Goal: Task Accomplishment & Management: Manage account settings

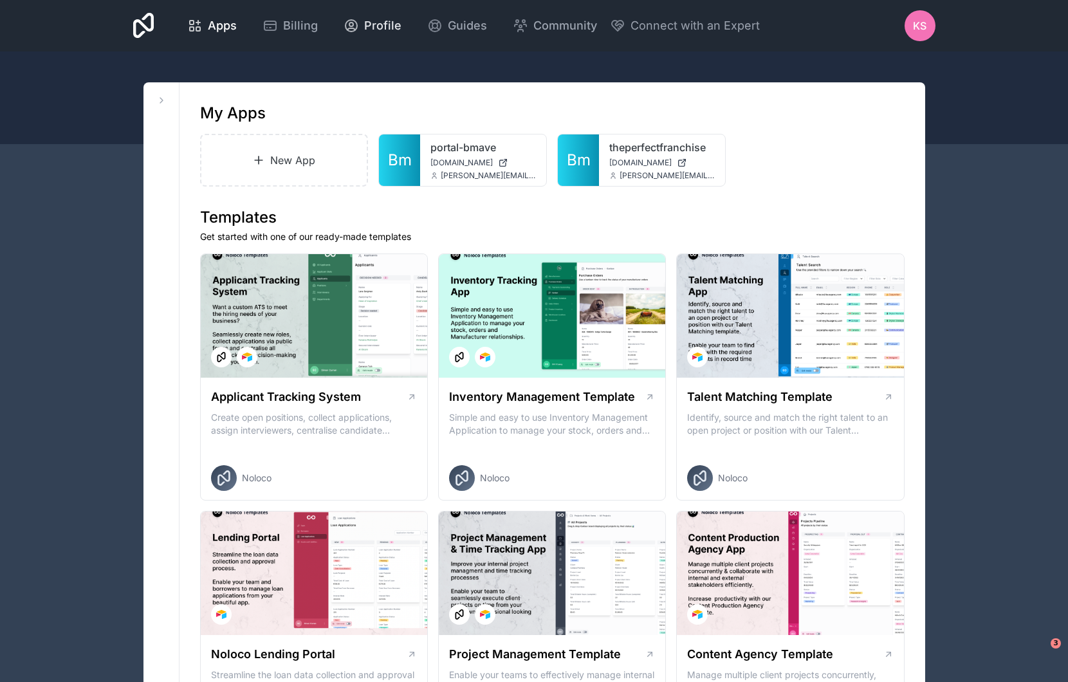
click at [361, 30] on div "Profile" at bounding box center [373, 26] width 58 height 18
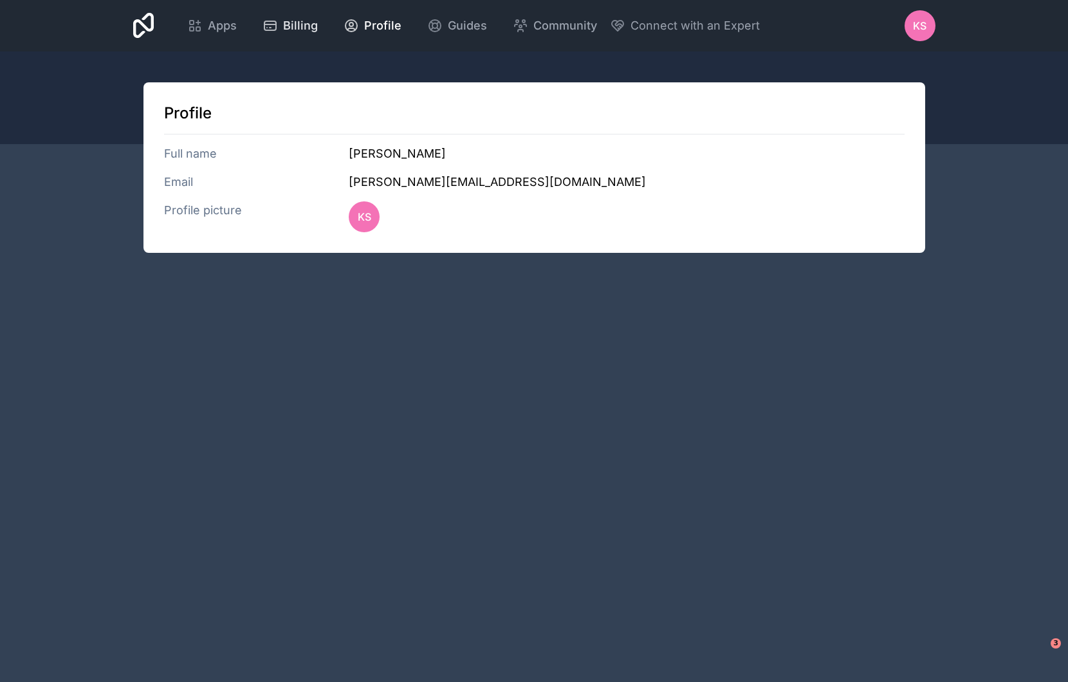
click at [305, 28] on span "Billing" at bounding box center [300, 26] width 35 height 18
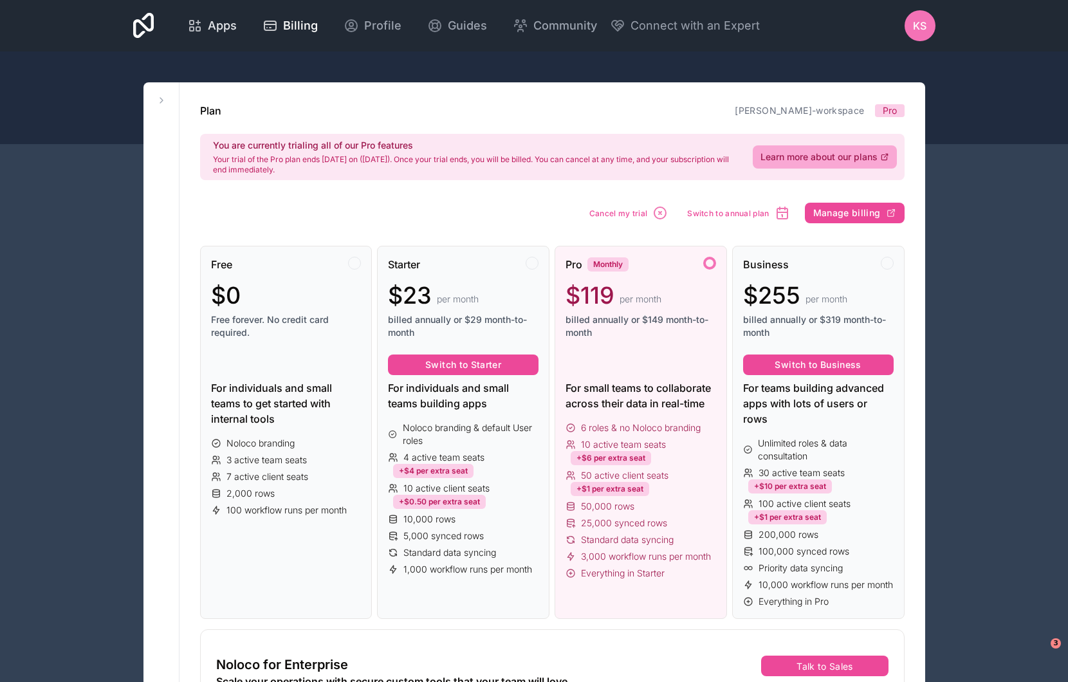
click at [230, 26] on span "Apps" at bounding box center [222, 26] width 29 height 18
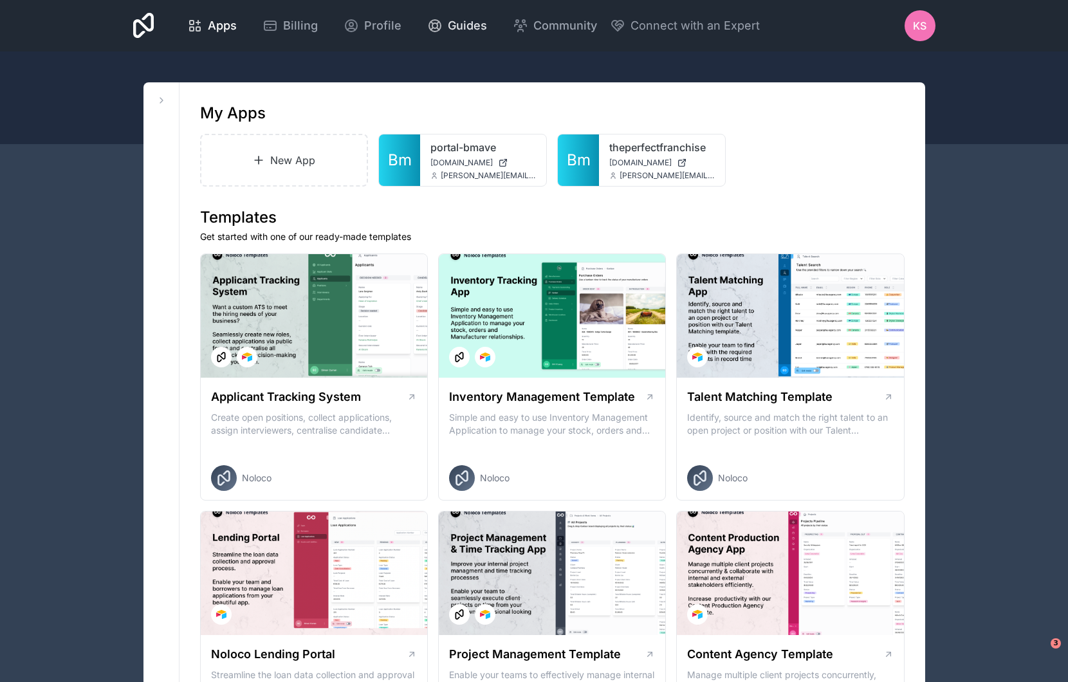
click at [457, 24] on span "Guides" at bounding box center [467, 26] width 39 height 18
click at [358, 27] on div "Profile" at bounding box center [373, 26] width 58 height 18
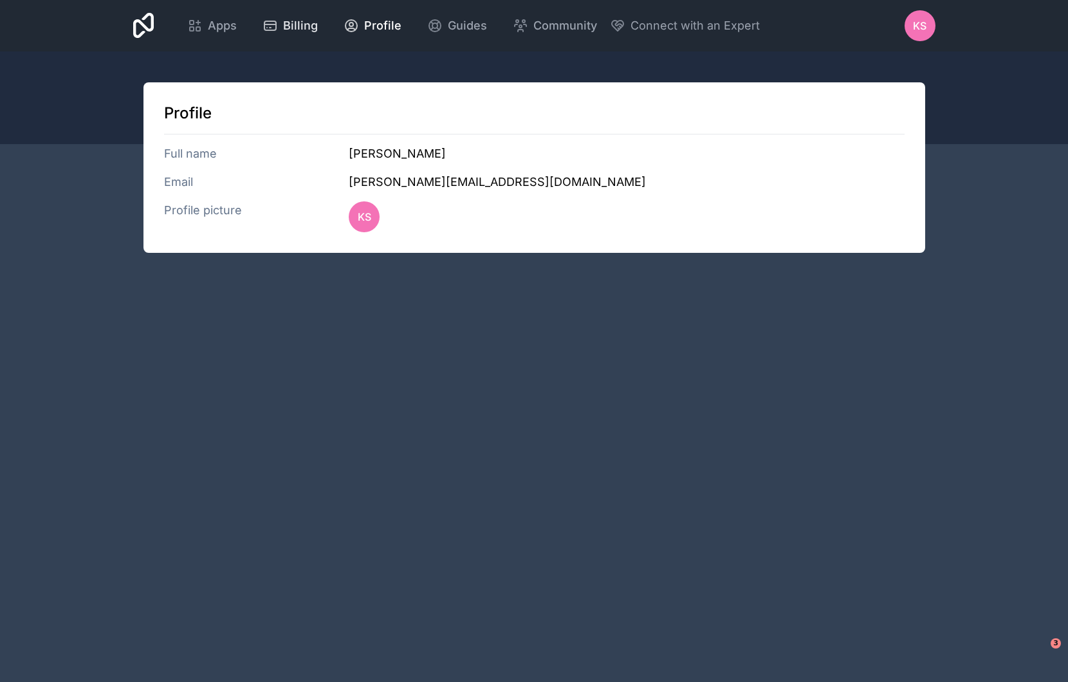
click at [300, 26] on span "Billing" at bounding box center [300, 26] width 35 height 18
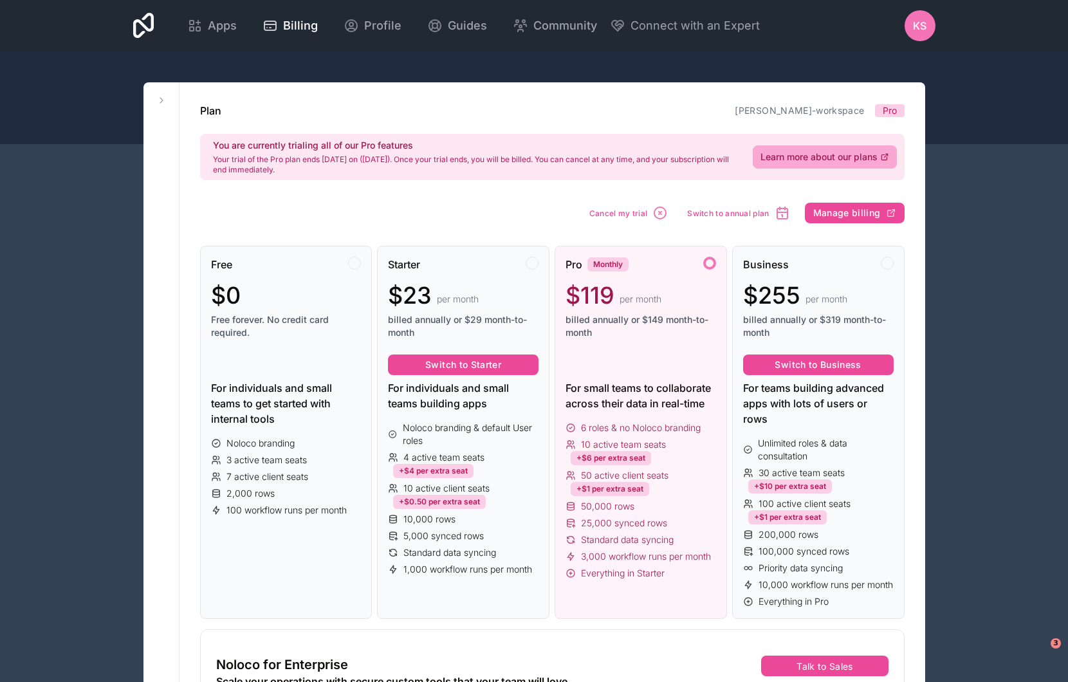
click at [774, 68] on div at bounding box center [534, 97] width 1068 height 93
click at [486, 28] on link "Guides" at bounding box center [457, 26] width 80 height 28
